Goal: Information Seeking & Learning: Learn about a topic

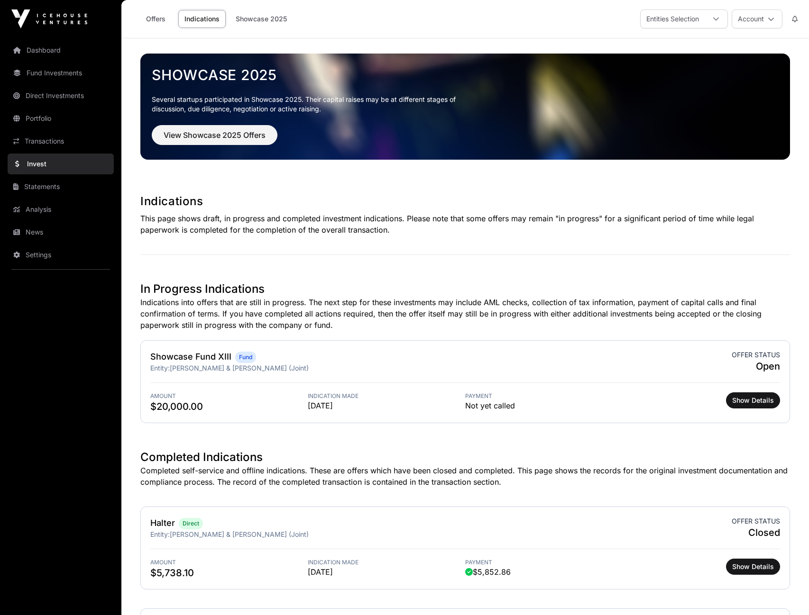
click at [49, 73] on link "Fund Investments" at bounding box center [61, 73] width 106 height 21
click at [58, 76] on link "Fund Investments" at bounding box center [61, 73] width 106 height 21
click at [67, 73] on link "Fund Investments" at bounding box center [61, 73] width 106 height 21
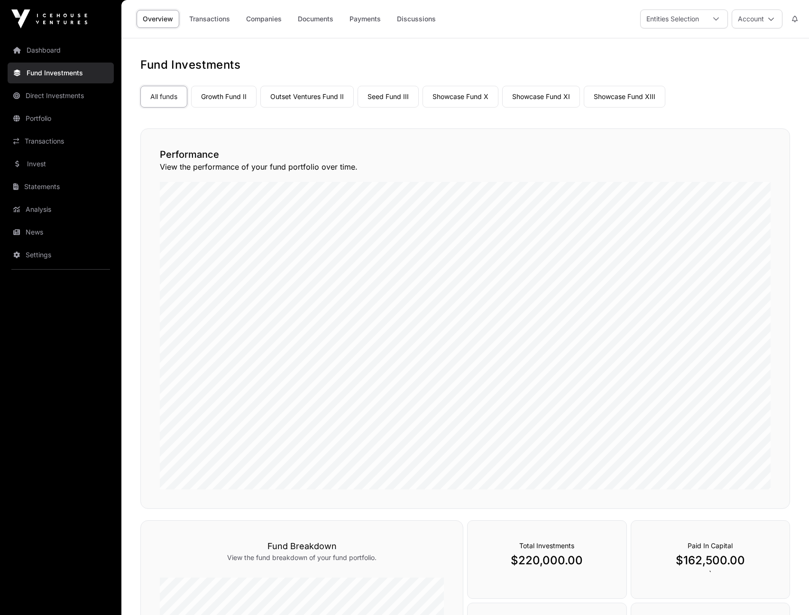
click at [456, 98] on link "Showcase Fund X" at bounding box center [461, 97] width 76 height 22
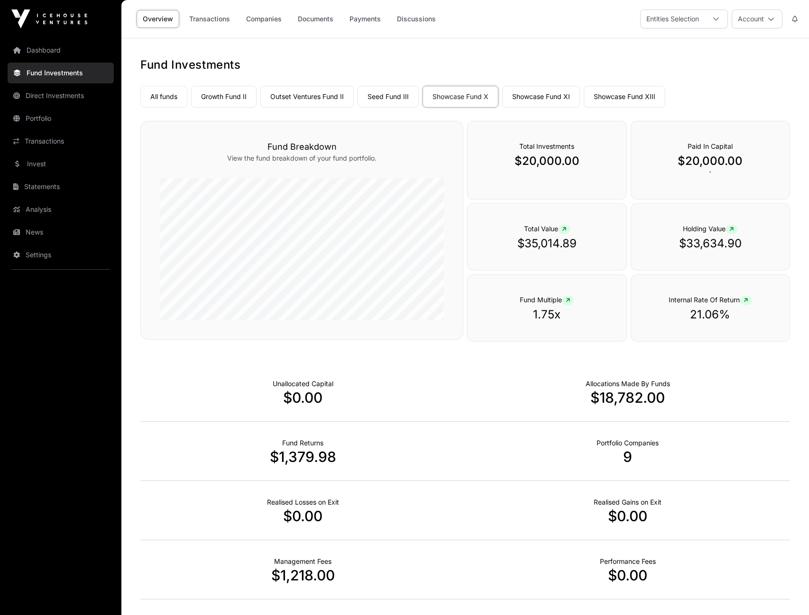
click at [270, 22] on link "Companies" at bounding box center [264, 19] width 48 height 18
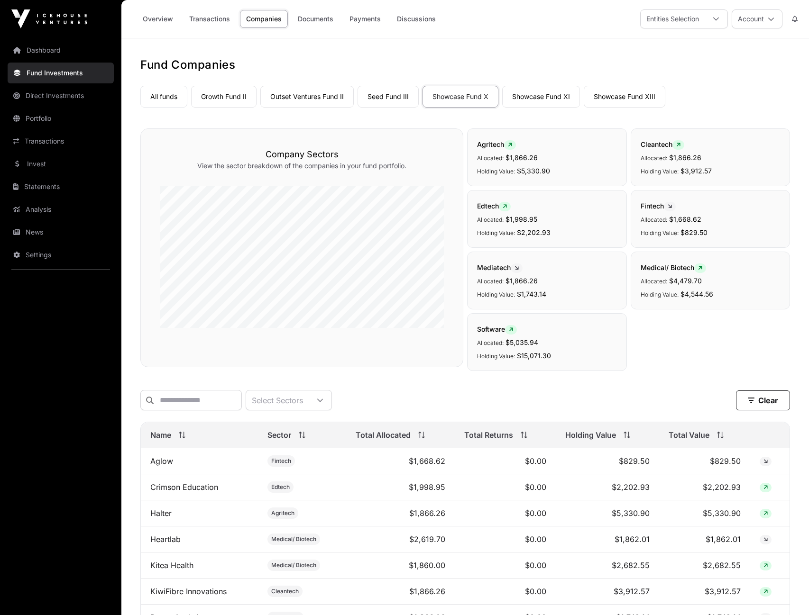
click at [176, 92] on link "All funds" at bounding box center [163, 97] width 47 height 22
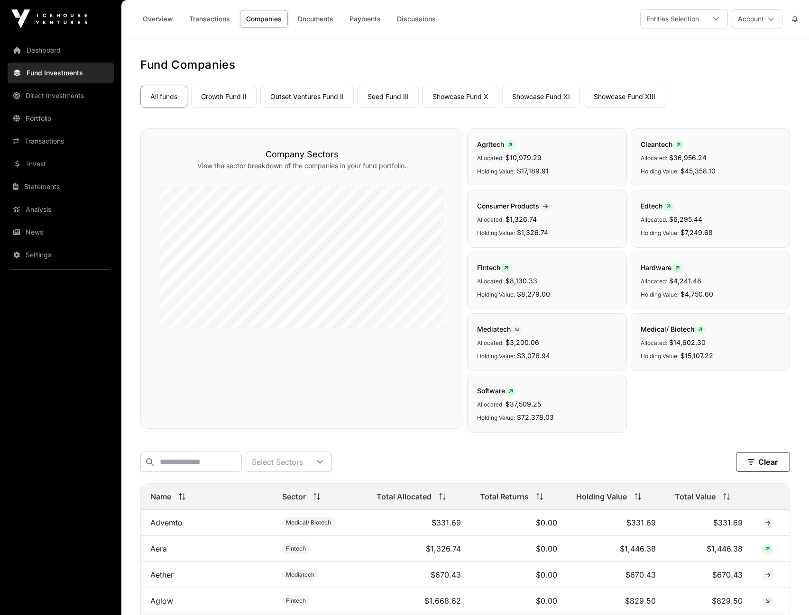
click at [393, 100] on link "Seed Fund III" at bounding box center [388, 97] width 61 height 22
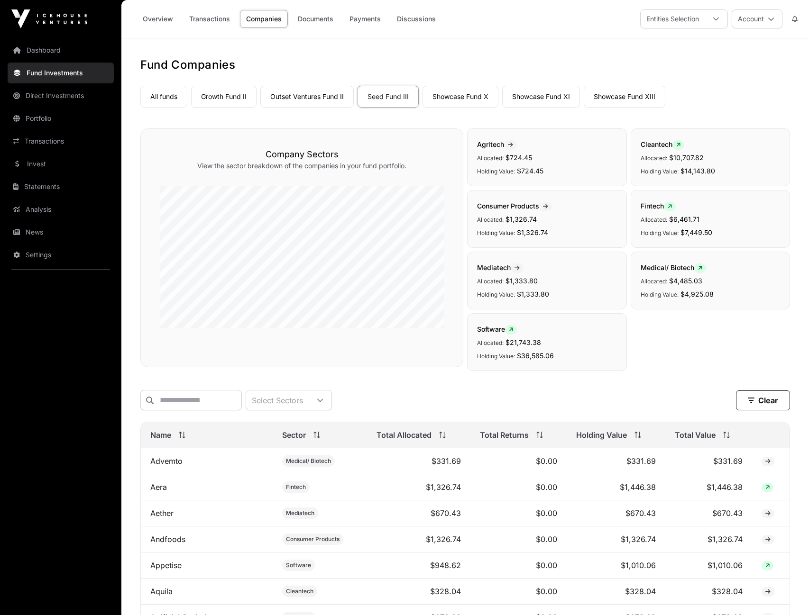
click at [164, 96] on link "All funds" at bounding box center [163, 97] width 47 height 22
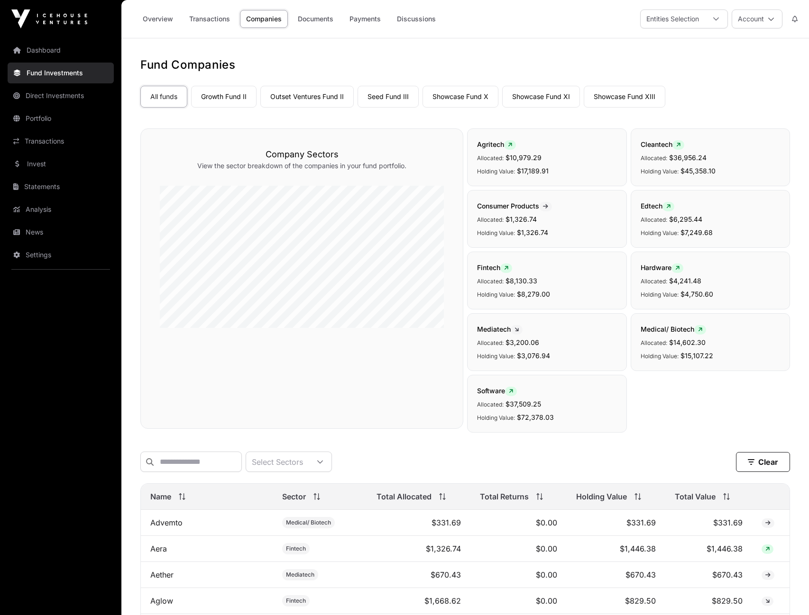
click at [391, 100] on link "Seed Fund III" at bounding box center [388, 97] width 61 height 22
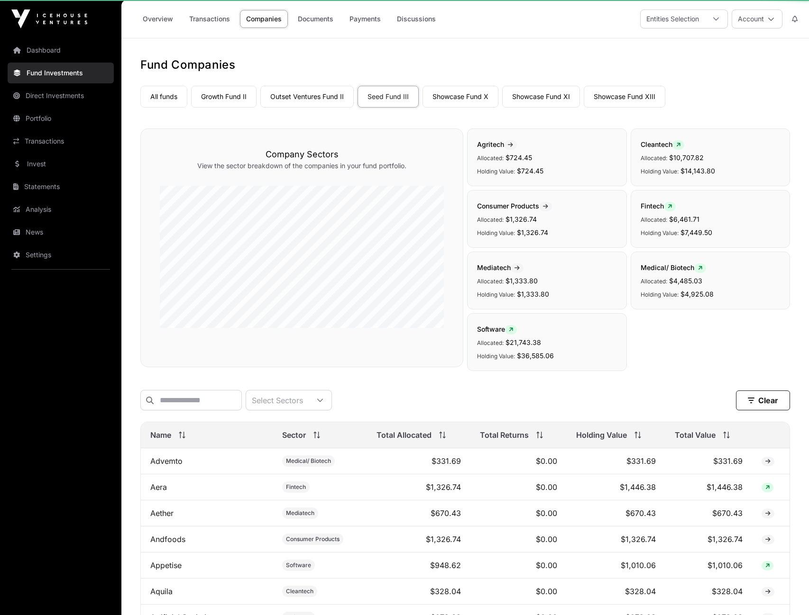
click at [382, 97] on link "Seed Fund III" at bounding box center [388, 97] width 61 height 22
click at [548, 92] on link "Showcase Fund XI" at bounding box center [541, 97] width 78 height 22
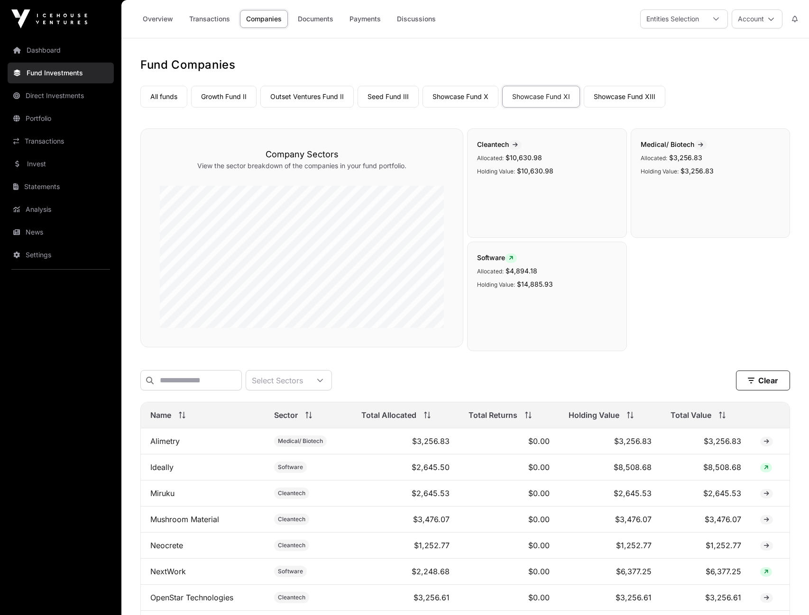
click at [165, 20] on link "Overview" at bounding box center [158, 19] width 43 height 18
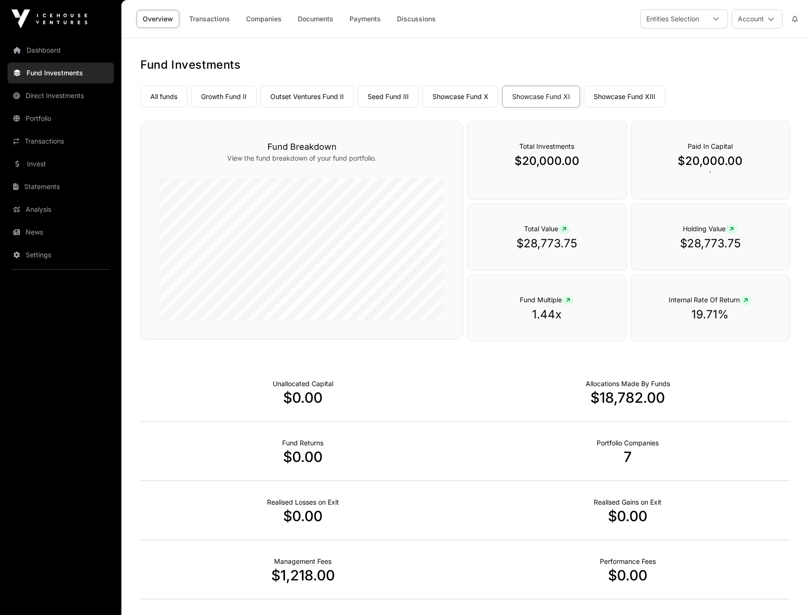
click at [261, 18] on link "Companies" at bounding box center [264, 19] width 48 height 18
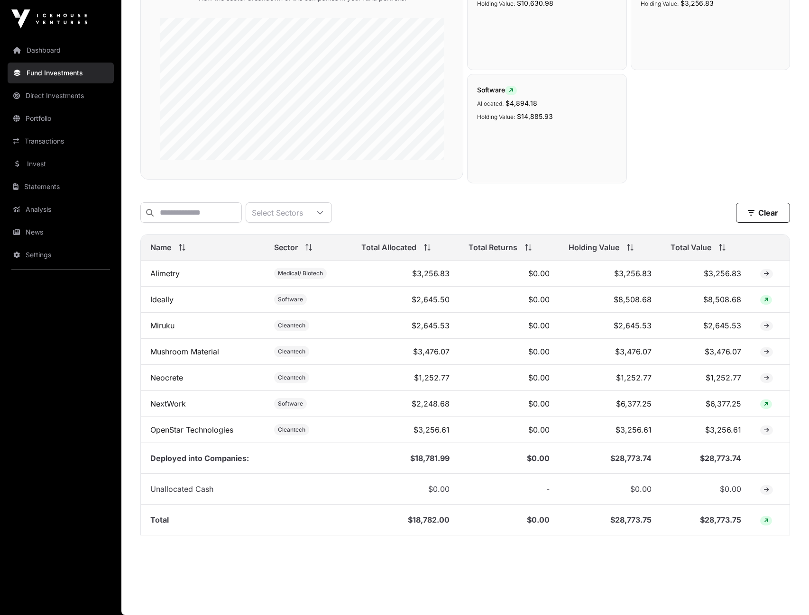
scroll to position [169, 0]
click at [199, 354] on link "Mushroom Material" at bounding box center [184, 351] width 69 height 9
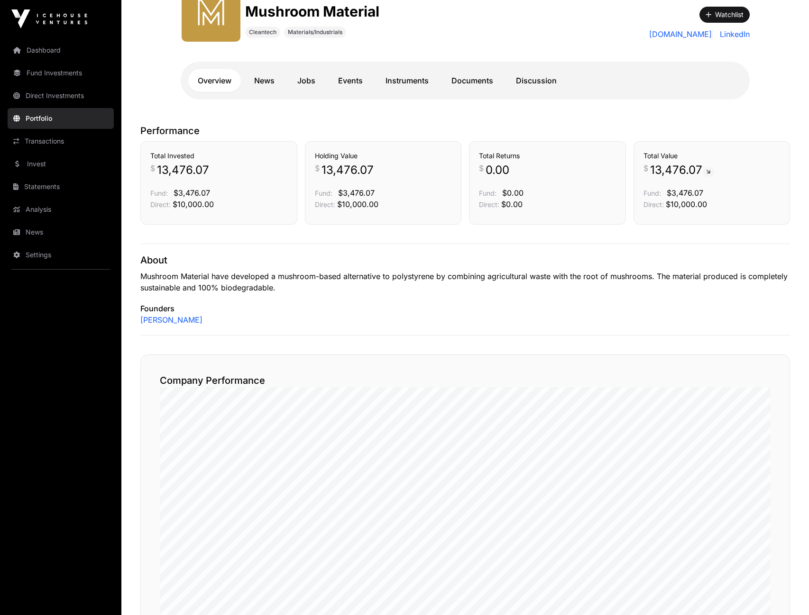
scroll to position [135, 0]
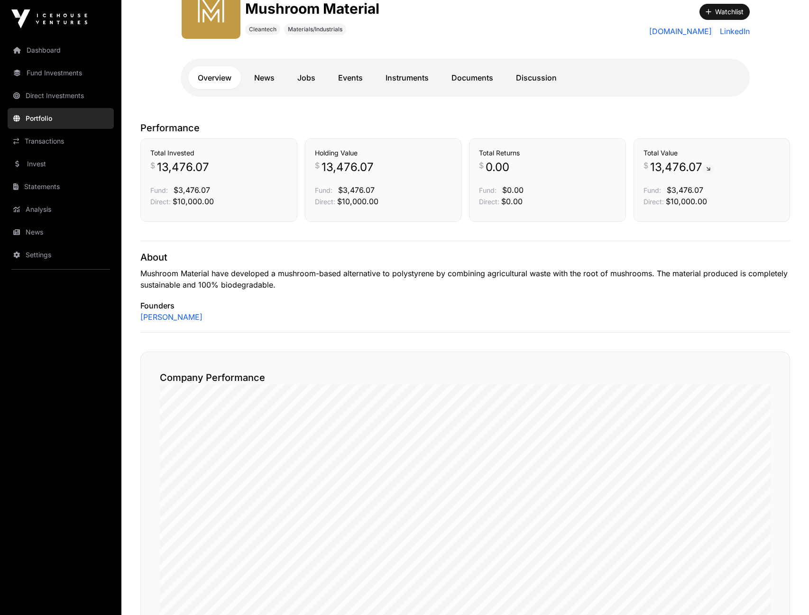
click at [528, 78] on link "Discussion" at bounding box center [536, 77] width 60 height 23
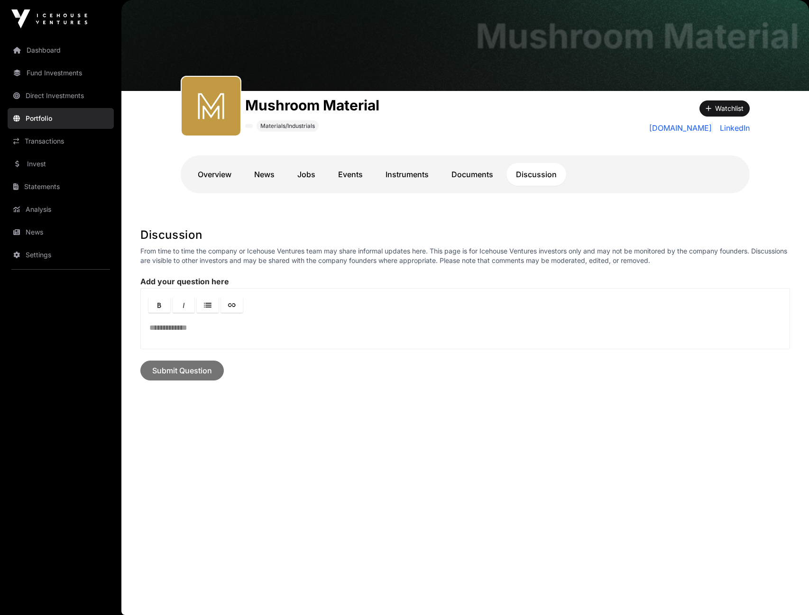
scroll to position [38, 0]
click at [474, 172] on link "Documents" at bounding box center [472, 174] width 61 height 23
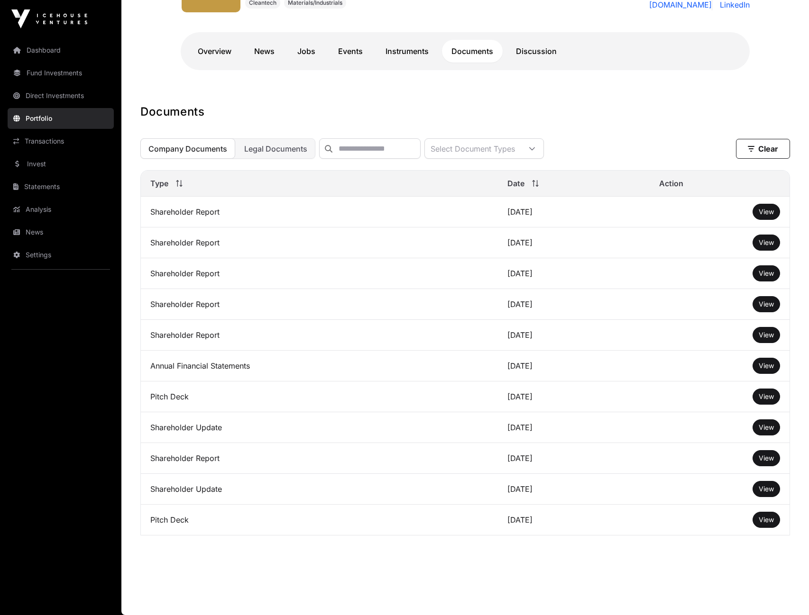
scroll to position [163, 0]
click at [764, 212] on span "View" at bounding box center [766, 212] width 15 height 8
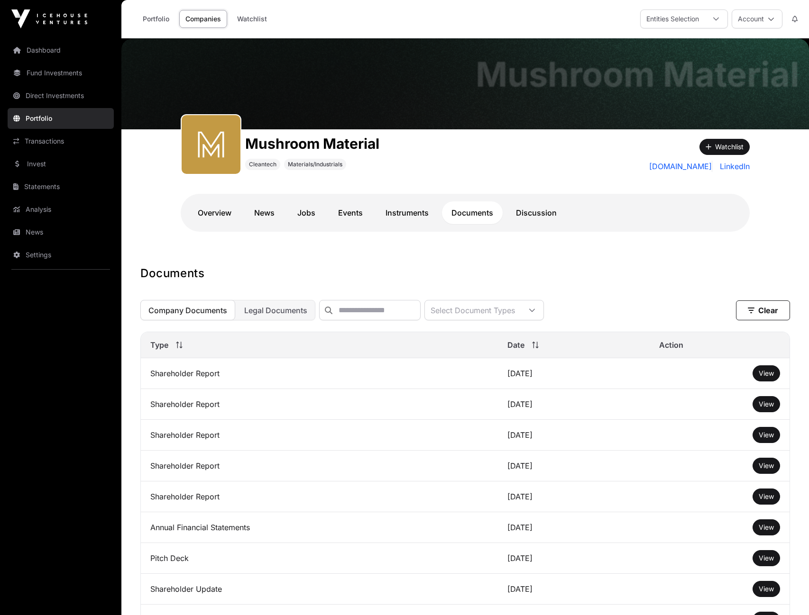
scroll to position [0, 0]
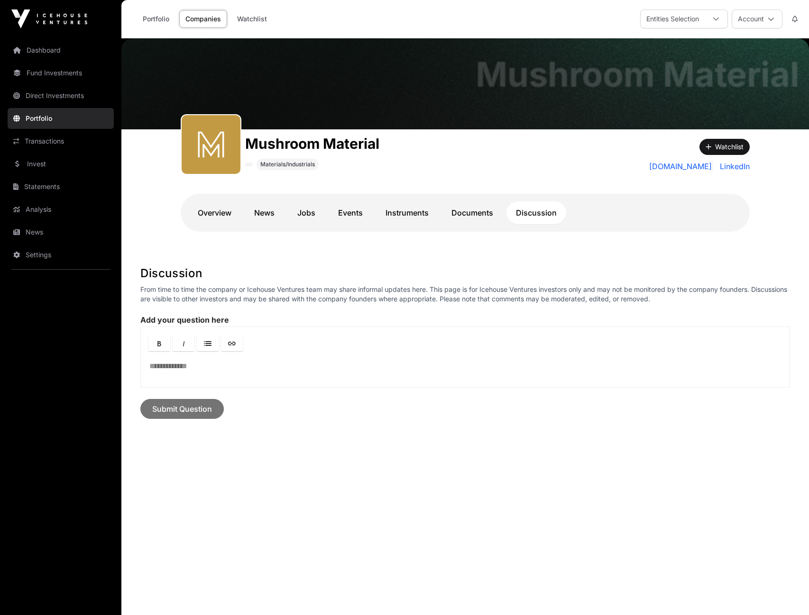
scroll to position [38, 0]
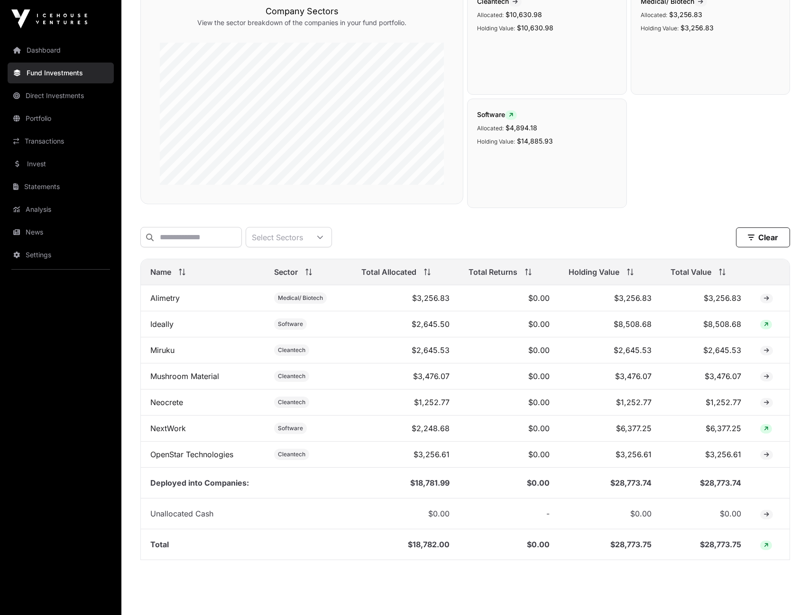
scroll to position [137, 0]
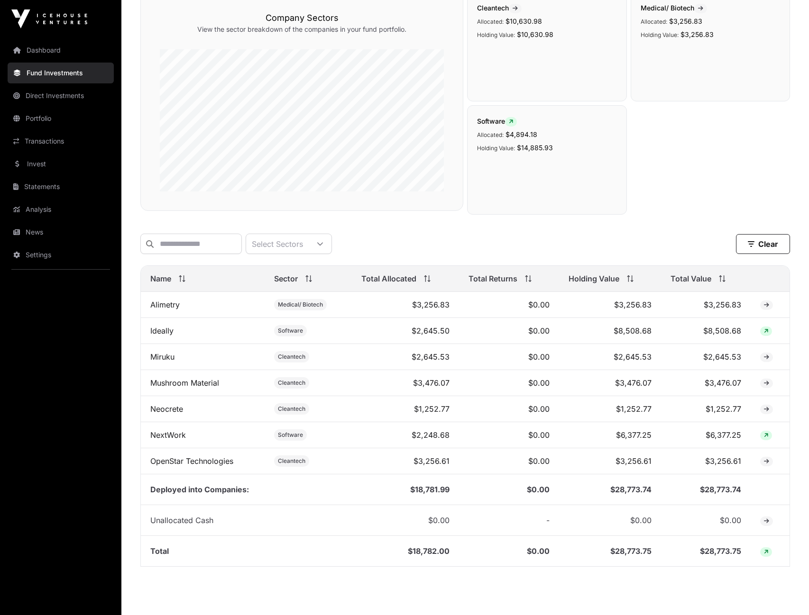
click at [177, 410] on link "Neocrete" at bounding box center [166, 408] width 33 height 9
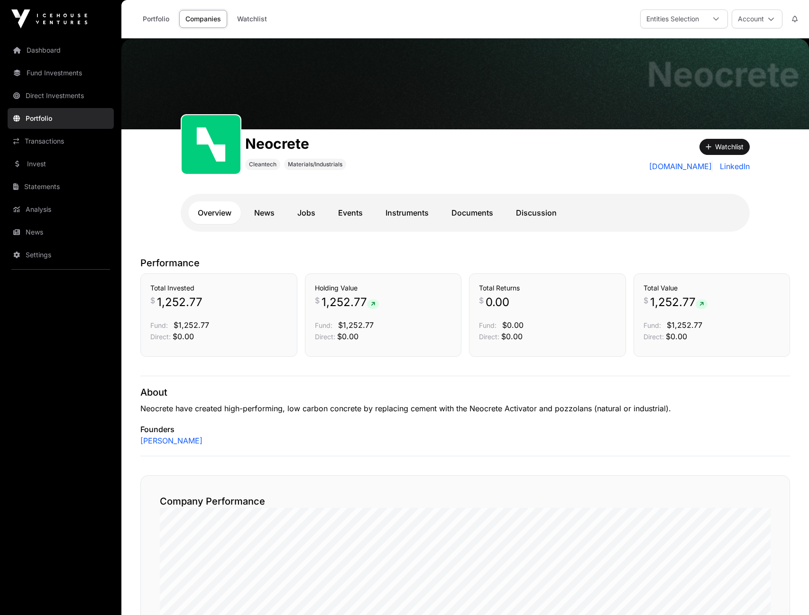
click at [485, 213] on link "Documents" at bounding box center [472, 213] width 61 height 23
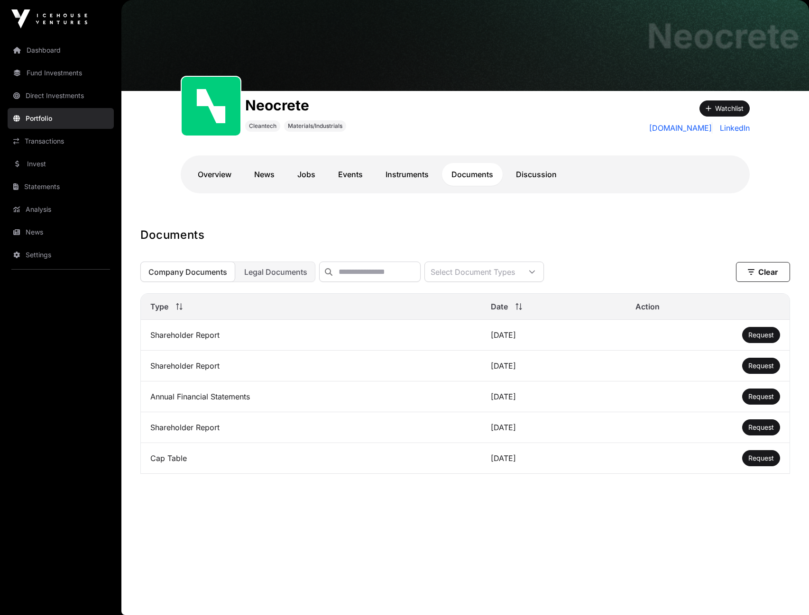
scroll to position [38, 0]
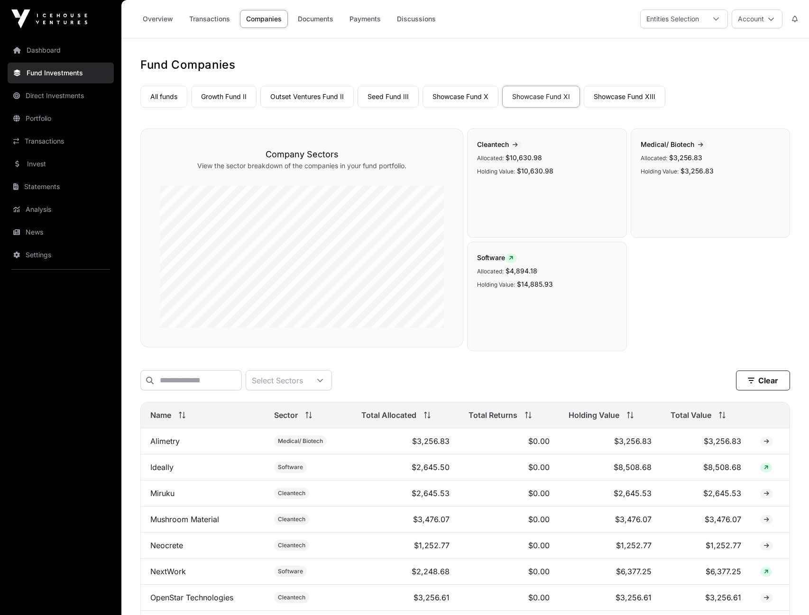
scroll to position [137, 0]
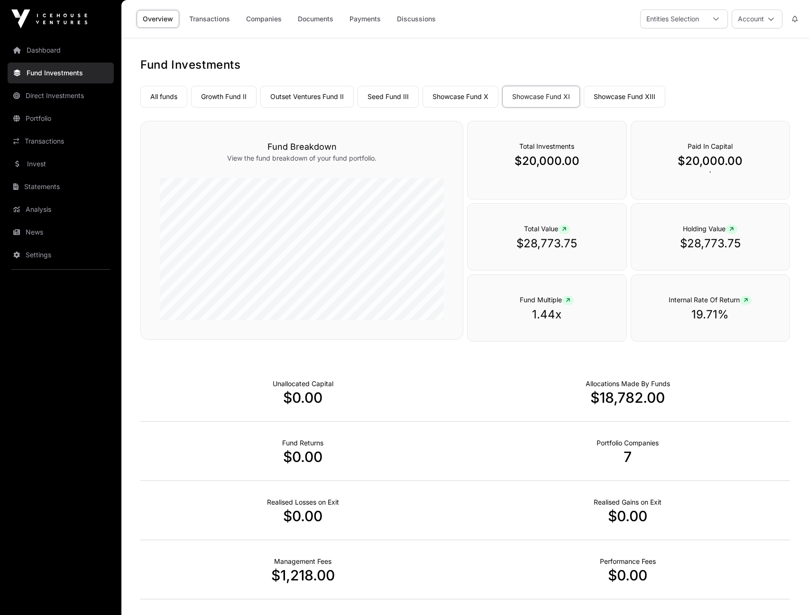
click at [625, 99] on link "Showcase Fund XIII" at bounding box center [625, 97] width 82 height 22
click at [264, 22] on link "Companies" at bounding box center [264, 19] width 48 height 18
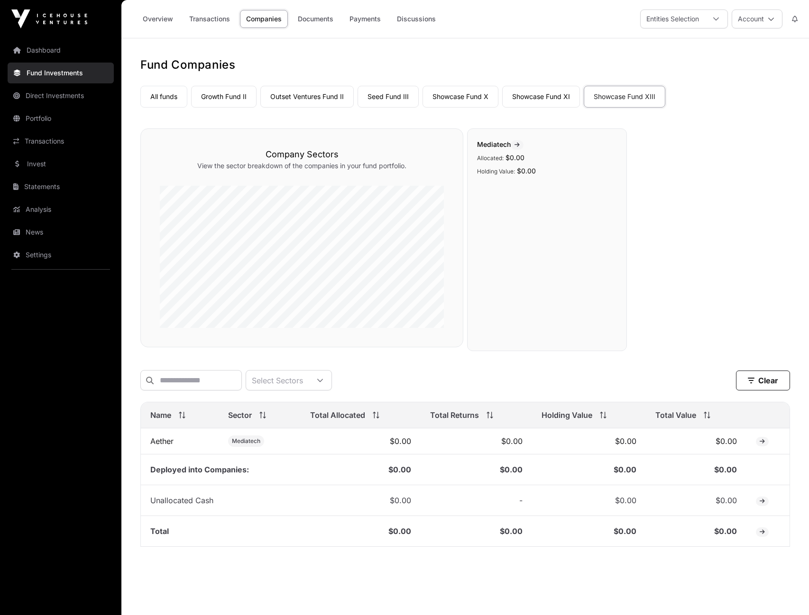
click at [302, 93] on link "Outset Ventures Fund II" at bounding box center [306, 97] width 93 height 22
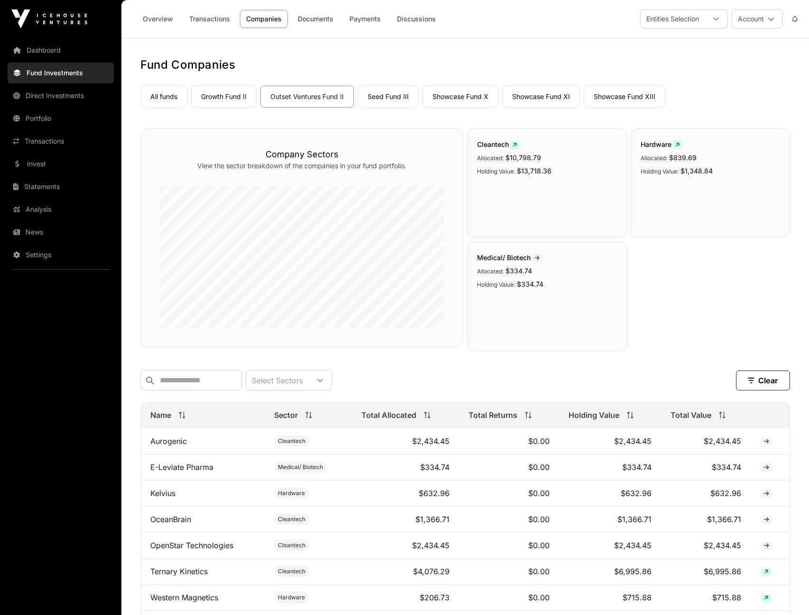
click at [160, 16] on link "Overview" at bounding box center [158, 19] width 43 height 18
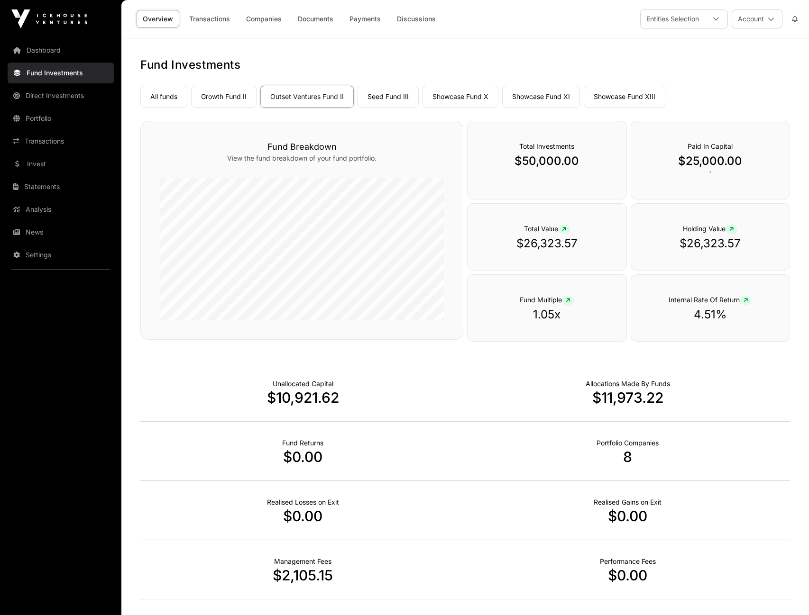
click at [266, 18] on link "Companies" at bounding box center [264, 19] width 48 height 18
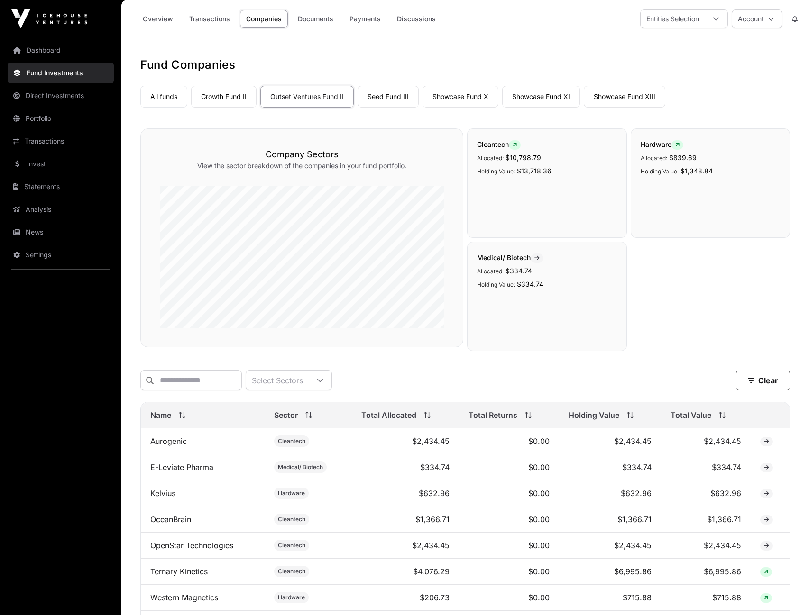
click at [164, 19] on link "Overview" at bounding box center [158, 19] width 43 height 18
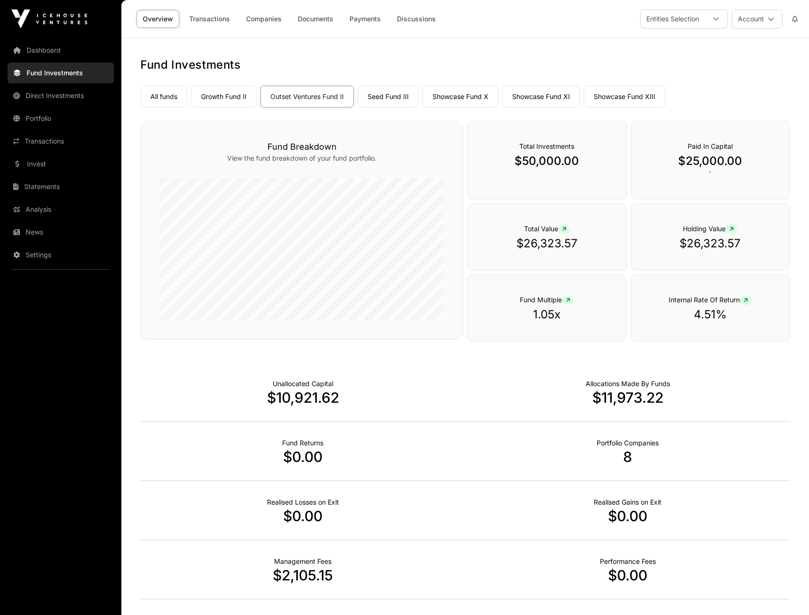
click at [270, 19] on link "Companies" at bounding box center [264, 19] width 48 height 18
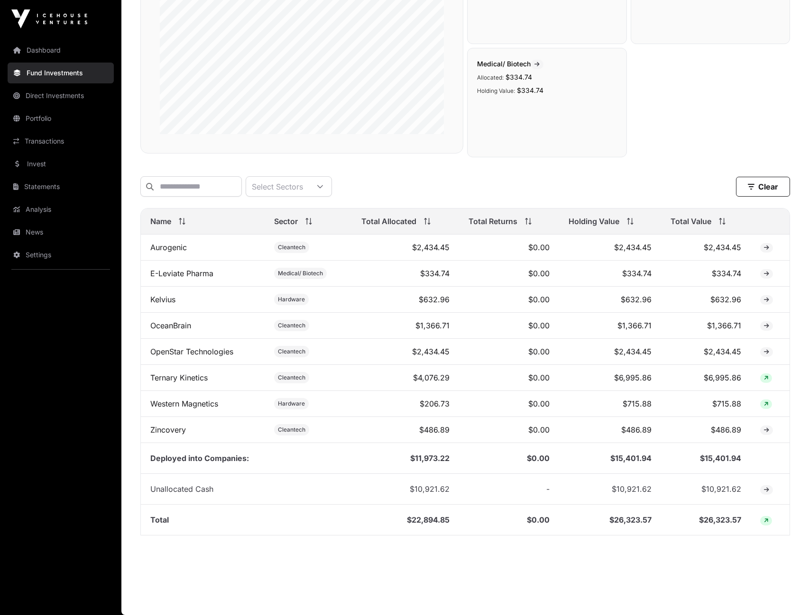
scroll to position [195, 0]
click at [195, 377] on link "Ternary Kinetics" at bounding box center [178, 377] width 57 height 9
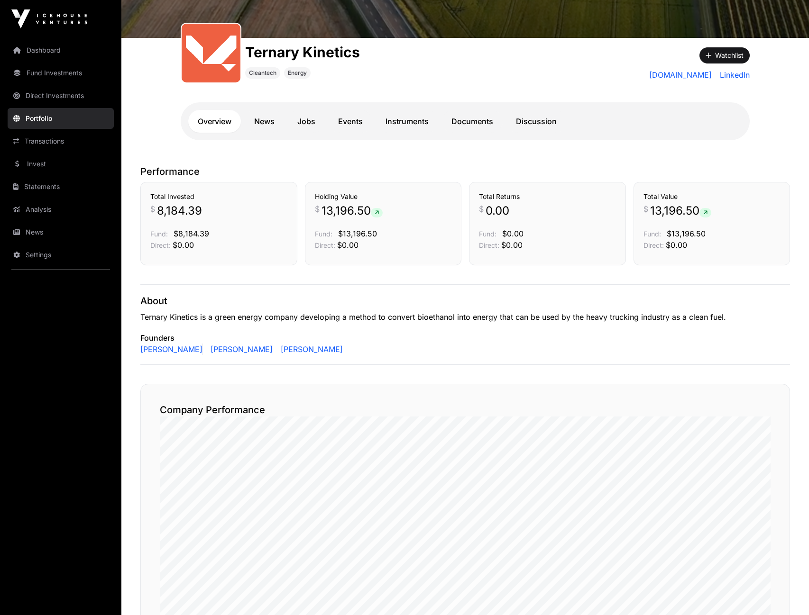
scroll to position [121, 0]
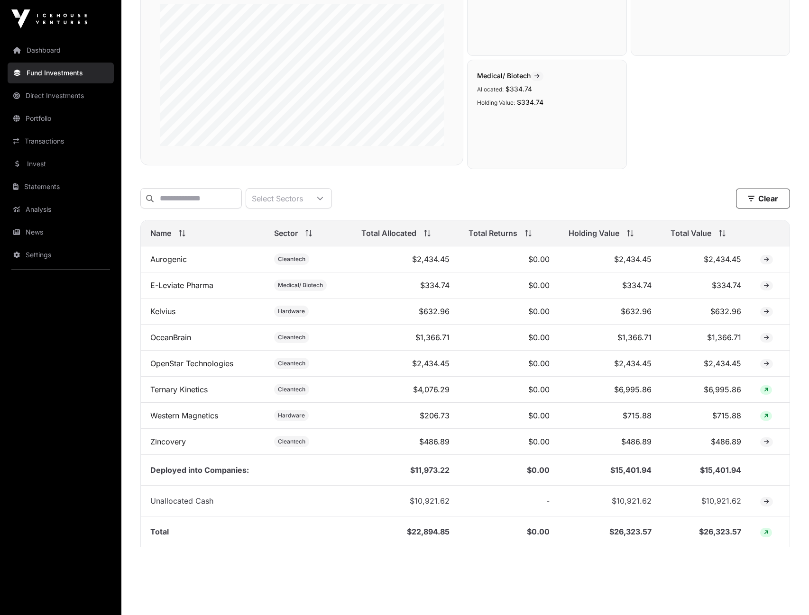
scroll to position [176, 0]
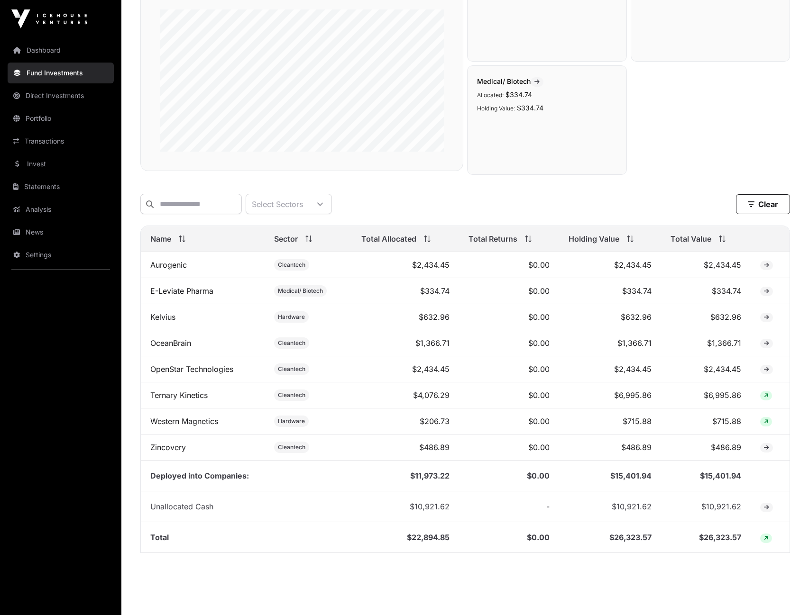
click at [199, 425] on link "Western Magnetics" at bounding box center [184, 421] width 68 height 9
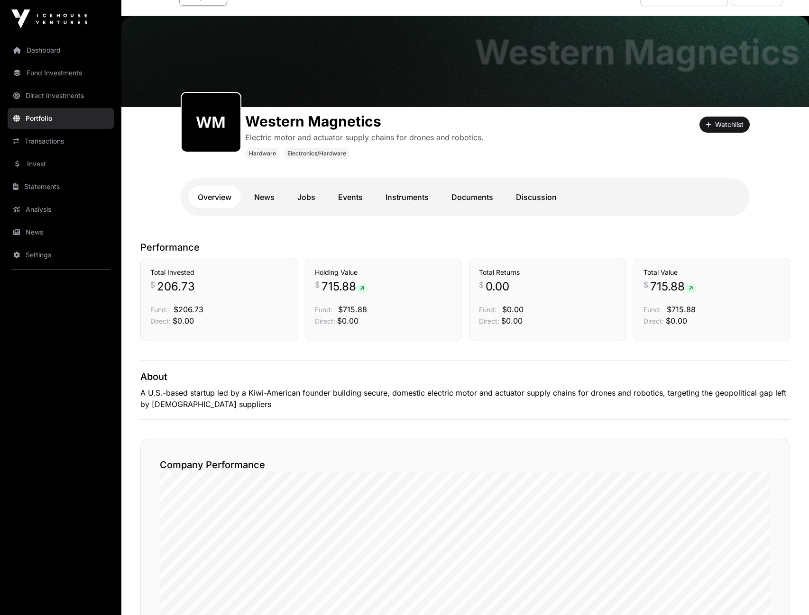
scroll to position [18, 0]
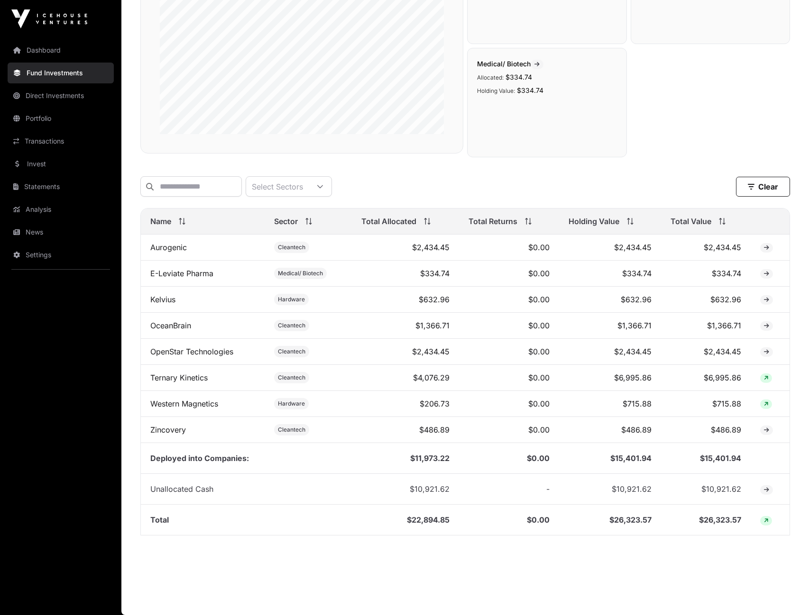
scroll to position [195, 0]
click at [178, 251] on link "Aurogenic" at bounding box center [168, 247] width 37 height 9
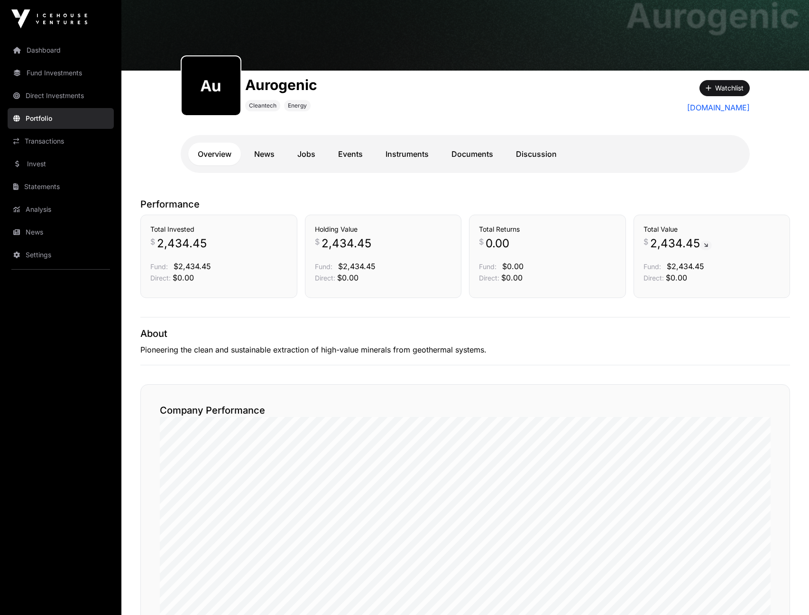
scroll to position [56, 0]
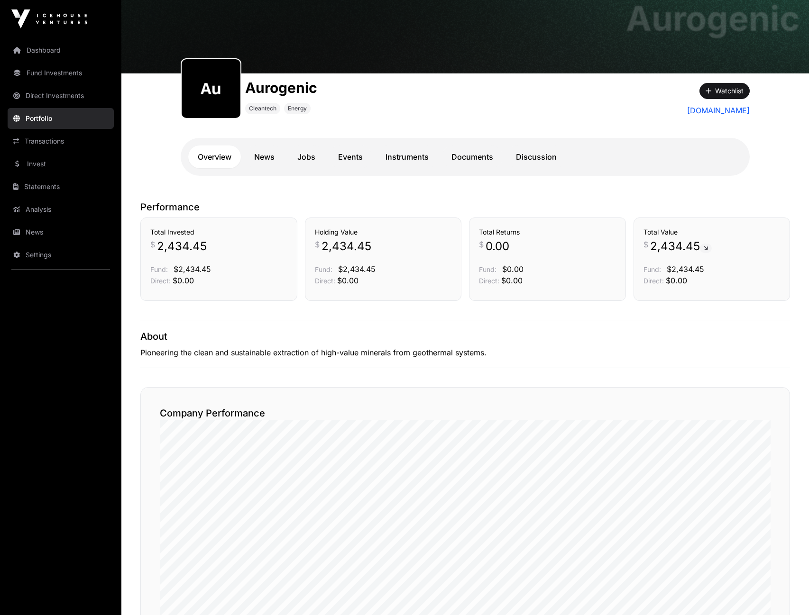
click at [479, 157] on link "Documents" at bounding box center [472, 157] width 61 height 23
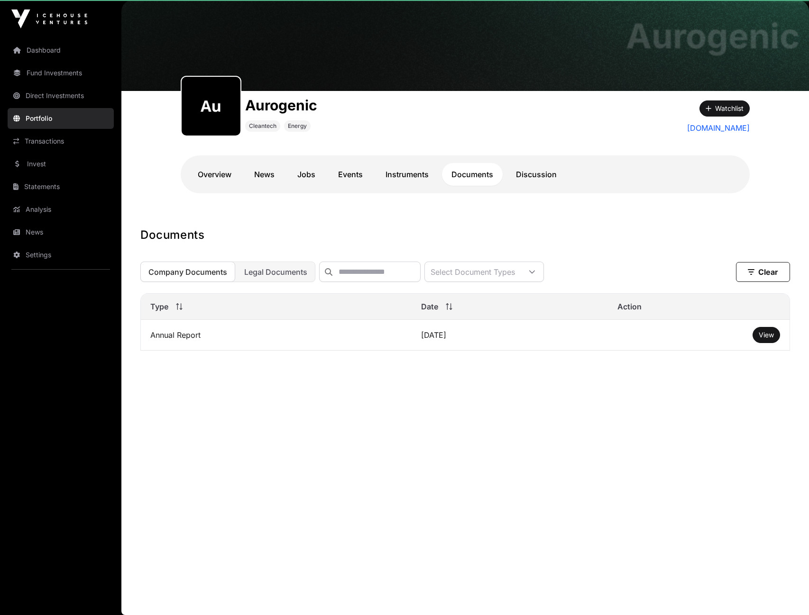
scroll to position [38, 0]
click at [415, 176] on link "Instruments" at bounding box center [407, 174] width 62 height 23
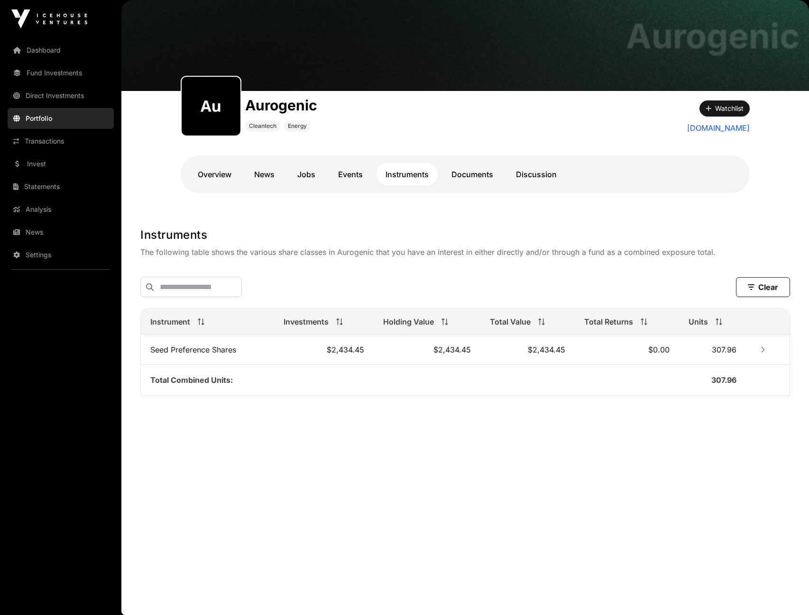
click at [355, 178] on link "Events" at bounding box center [351, 174] width 44 height 23
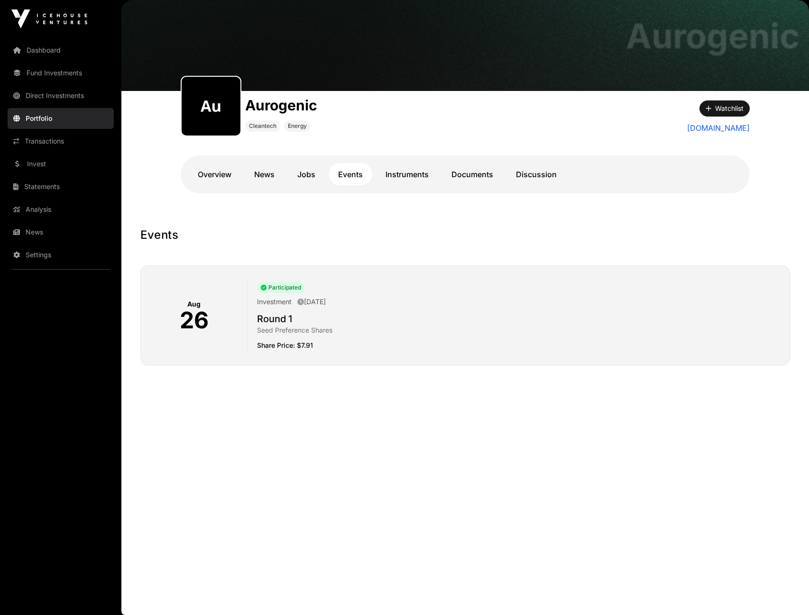
click at [210, 177] on link "Overview" at bounding box center [214, 174] width 53 height 23
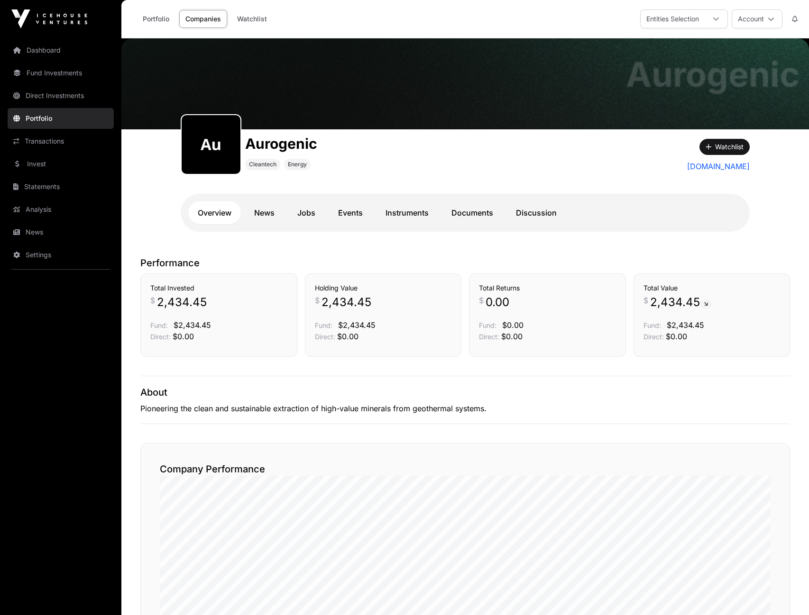
click at [52, 49] on link "Dashboard" at bounding box center [61, 50] width 106 height 21
